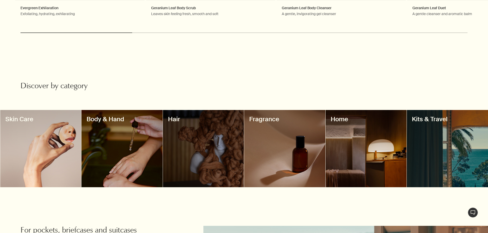
scroll to position [379, 0]
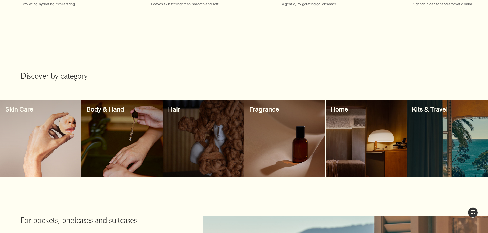
click at [278, 126] on div at bounding box center [284, 139] width 81 height 78
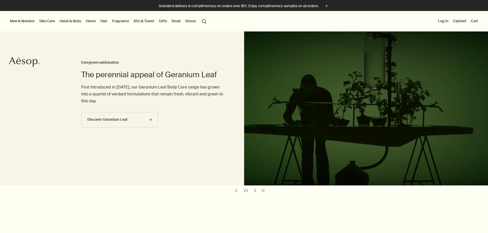
scroll to position [379, 0]
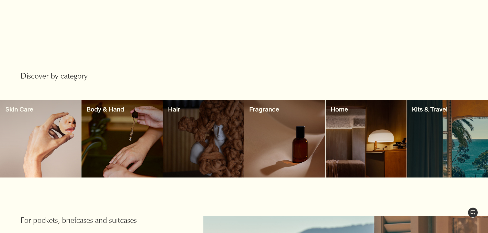
click at [264, 134] on div at bounding box center [284, 139] width 81 height 78
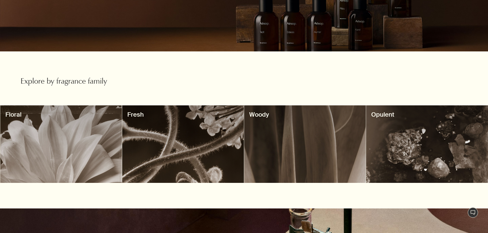
scroll to position [126, 0]
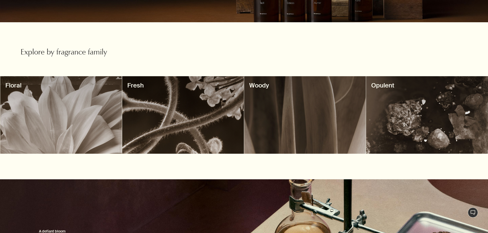
click at [194, 115] on div at bounding box center [183, 115] width 122 height 78
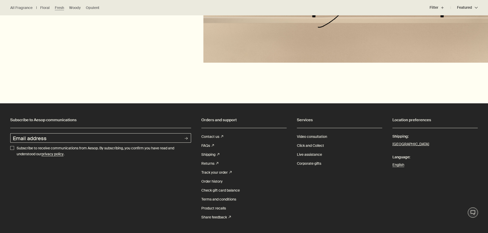
scroll to position [802, 0]
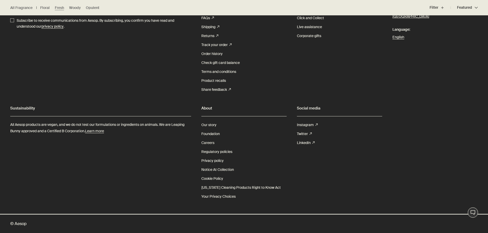
click at [208, 143] on link "Careers" at bounding box center [207, 143] width 13 height 9
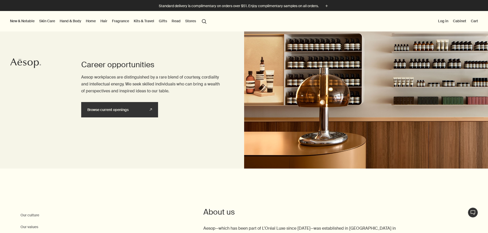
click at [139, 110] on link "Browse current openings rightUpArrow" at bounding box center [119, 109] width 77 height 15
